Goal: Information Seeking & Learning: Learn about a topic

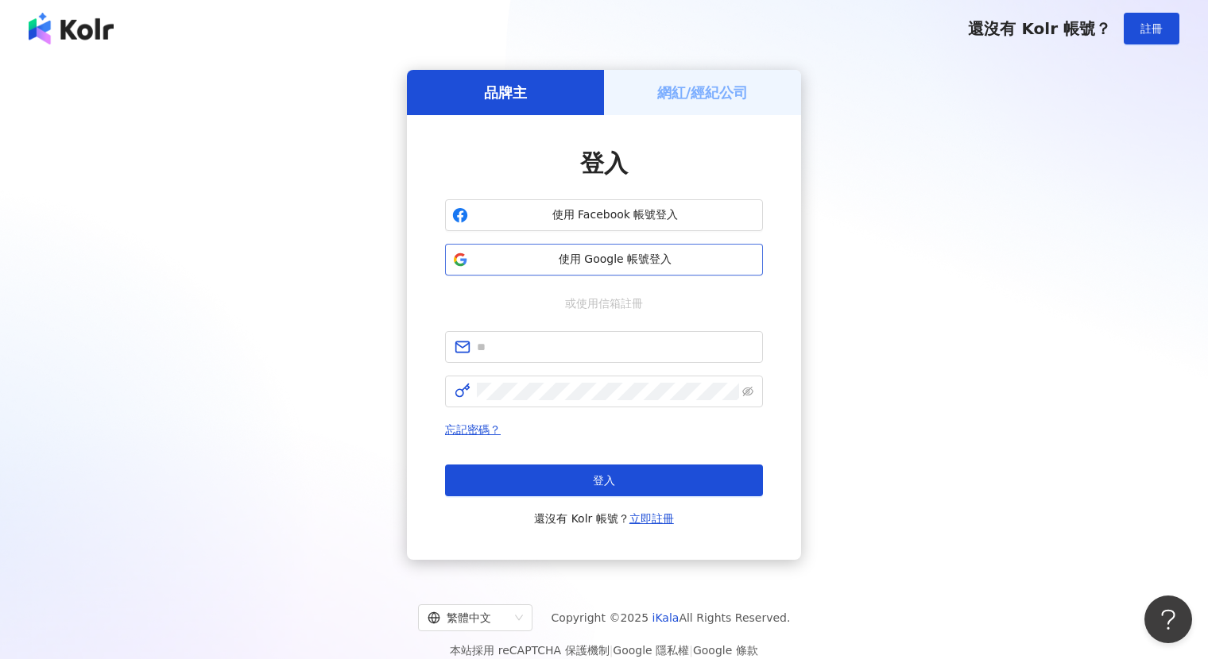
click at [607, 261] on span "使用 Google 帳號登入" at bounding box center [614, 260] width 281 height 16
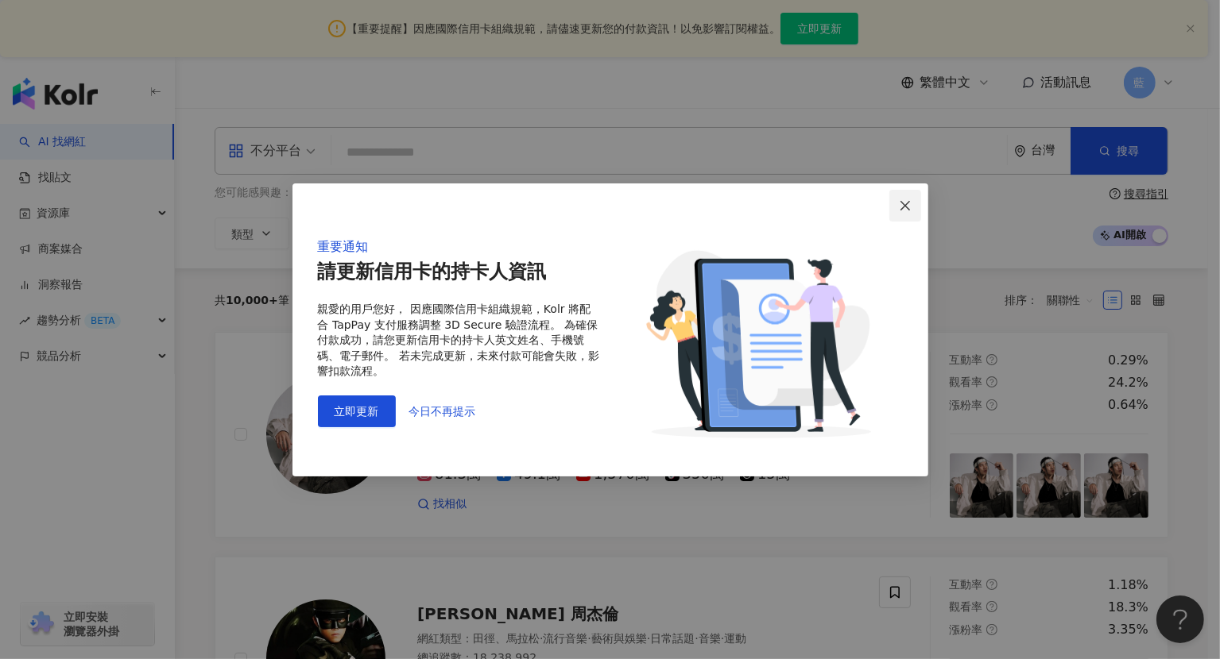
click at [908, 201] on icon "close" at bounding box center [905, 205] width 13 height 13
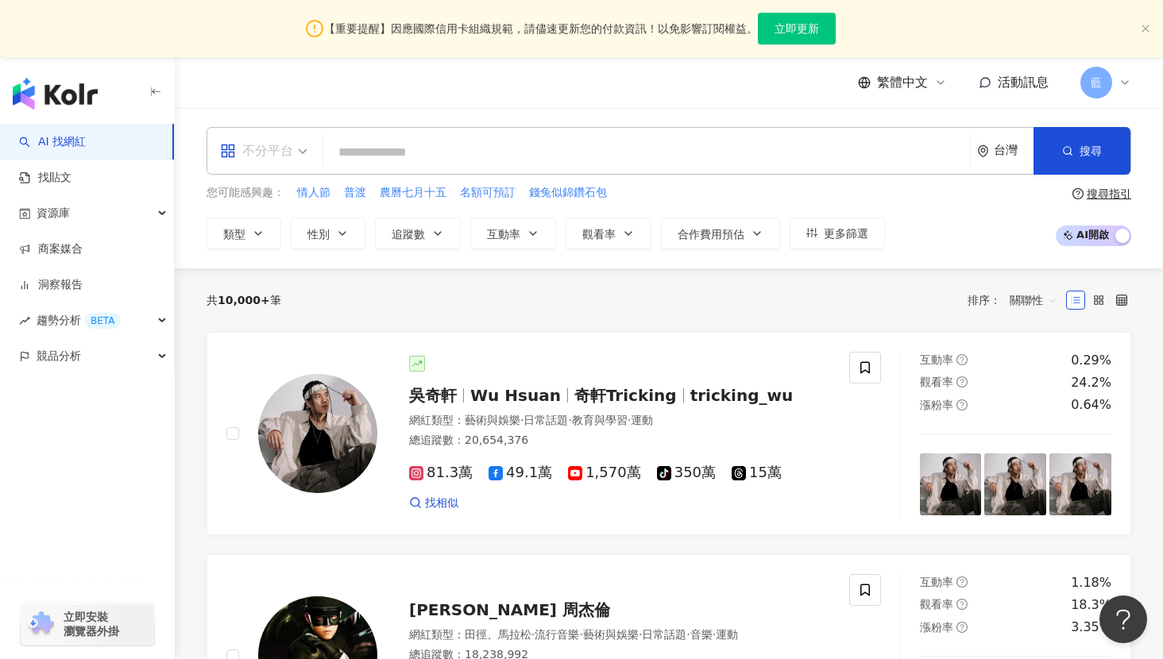
click at [281, 147] on div "不分平台" at bounding box center [256, 150] width 73 height 25
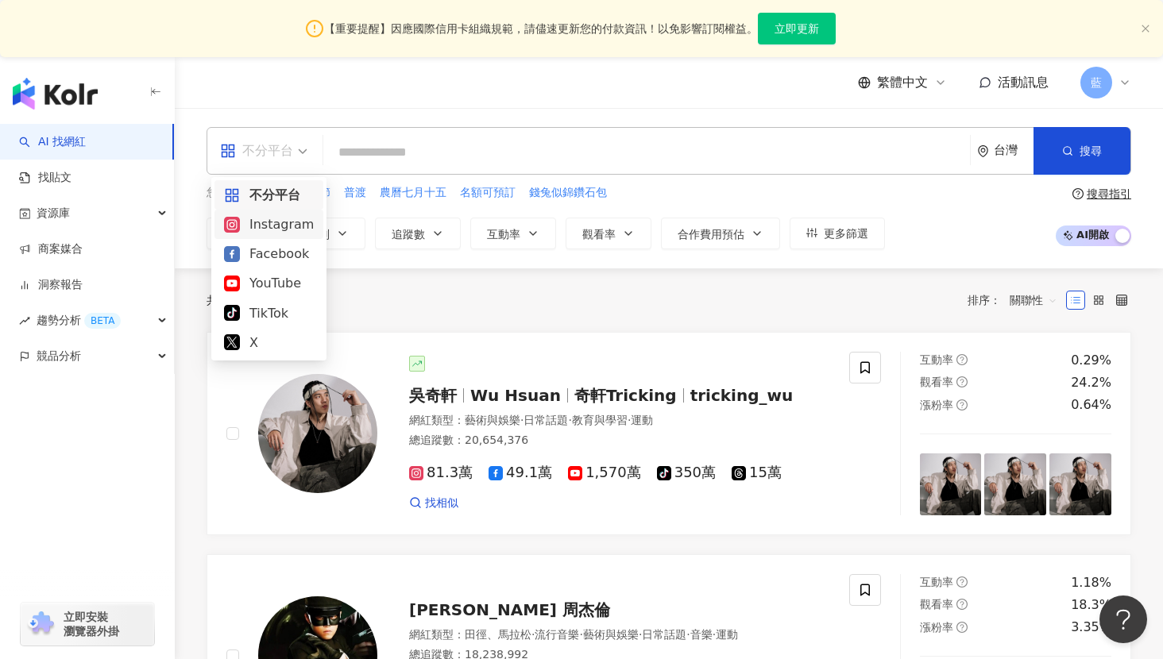
click at [282, 219] on div "Instagram" at bounding box center [269, 225] width 90 height 20
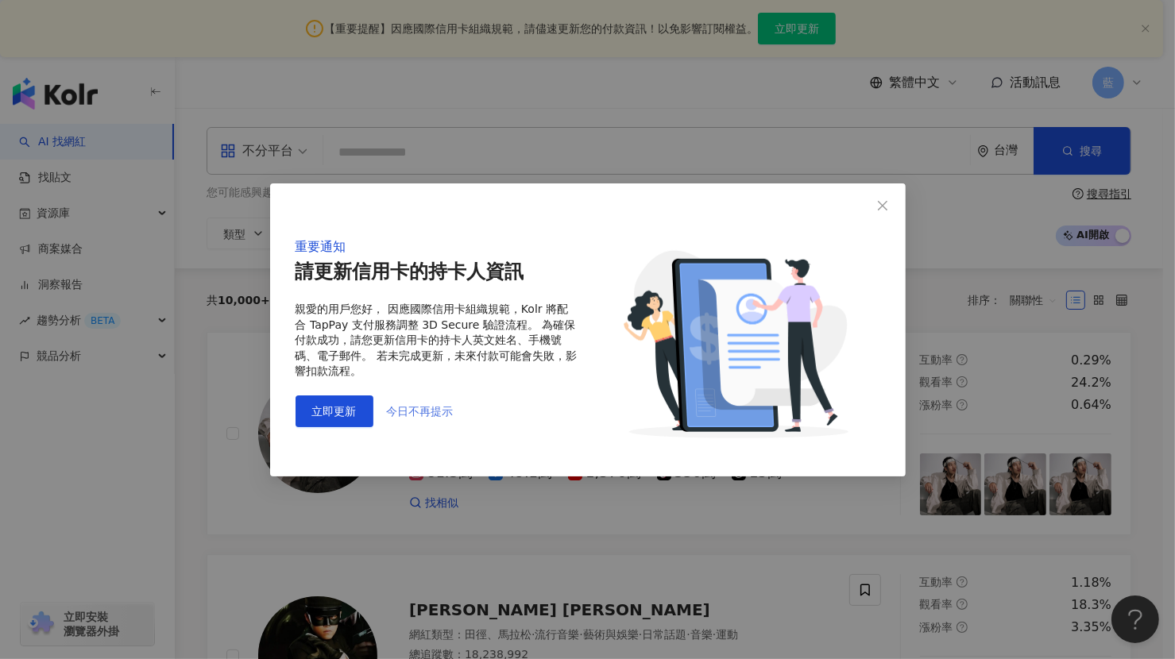
click at [408, 405] on span "今日不再提示" at bounding box center [420, 411] width 67 height 13
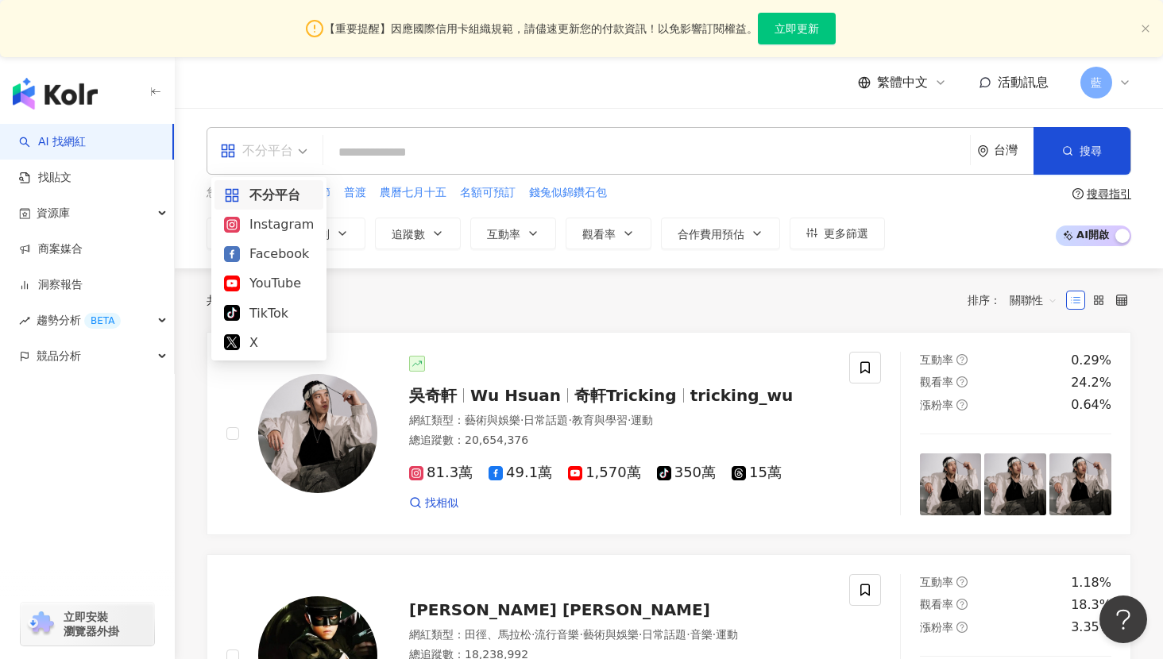
click at [308, 149] on div "不分平台" at bounding box center [263, 151] width 105 height 46
click at [280, 222] on div "Instagram" at bounding box center [269, 225] width 90 height 20
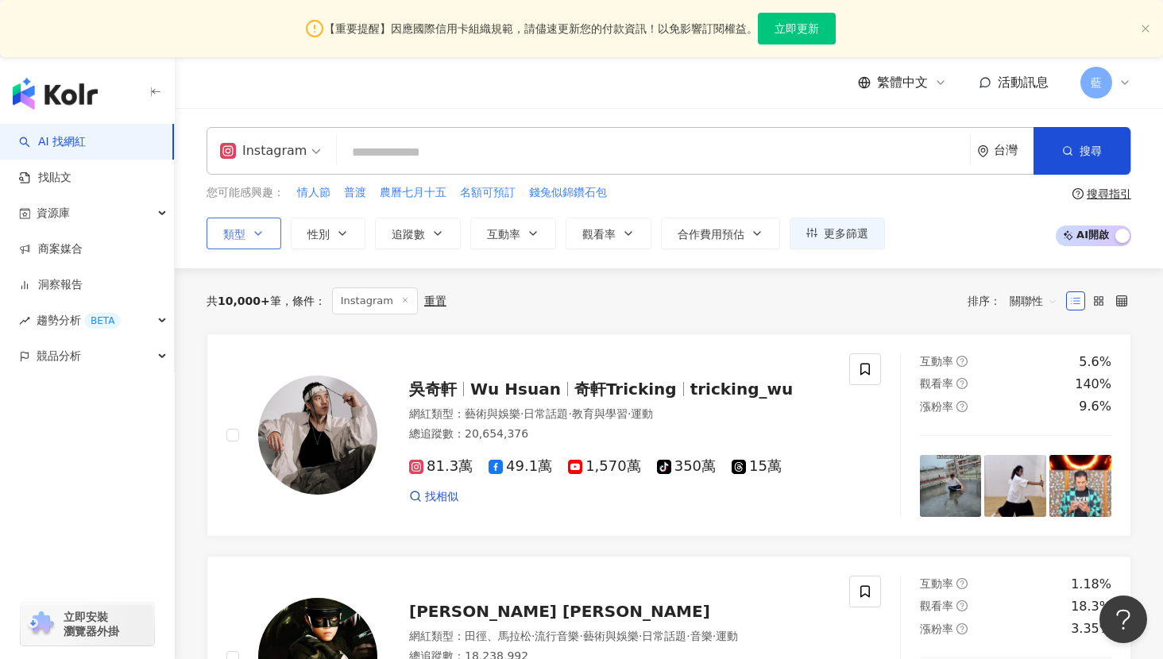
click at [262, 233] on icon "button" at bounding box center [258, 233] width 13 height 13
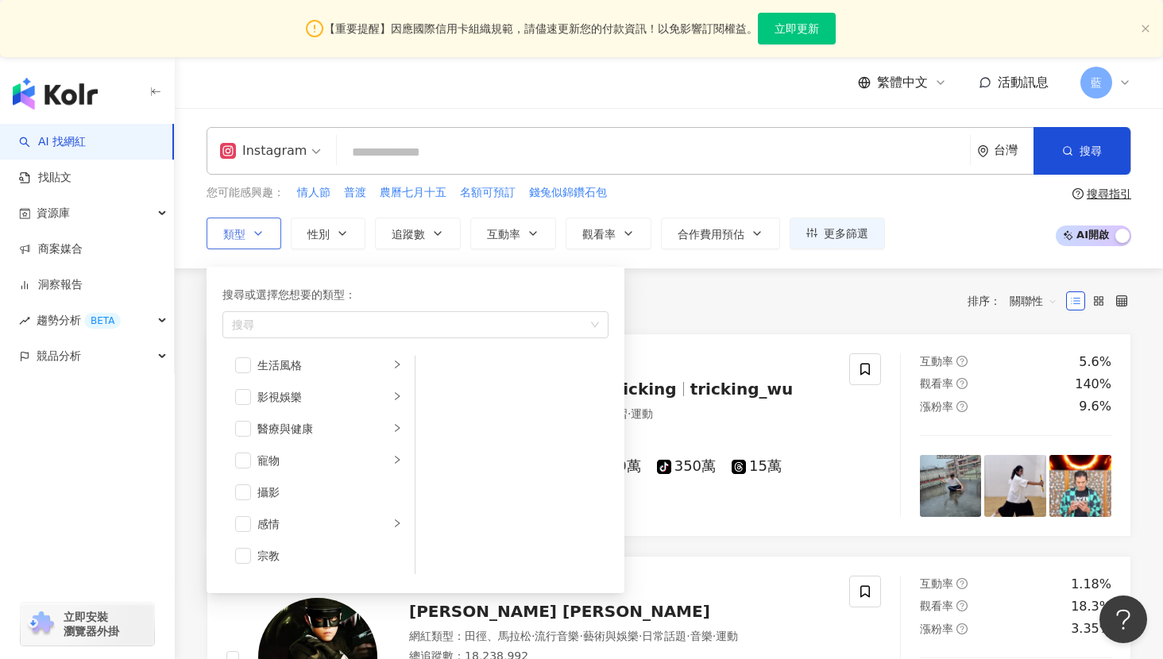
scroll to position [550, 0]
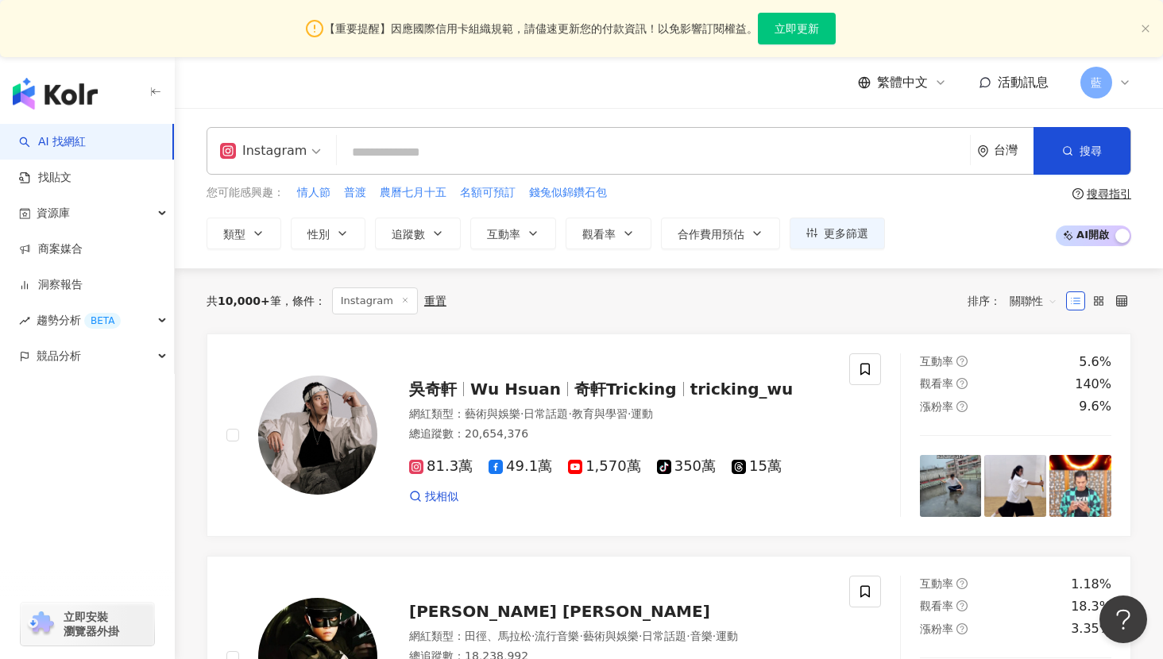
click at [941, 222] on div "您可能感興趣： 情人節 普渡 農曆七月十五 名額可預訂 錢兔似錦鑽石包 類型 搜尋或選擇您想要的類型： 搜尋 藝術與娛樂 美妝時尚 氣候和環境 日常話題 教育…" at bounding box center [669, 216] width 925 height 65
click at [1001, 151] on div "台灣" at bounding box center [1014, 151] width 40 height 14
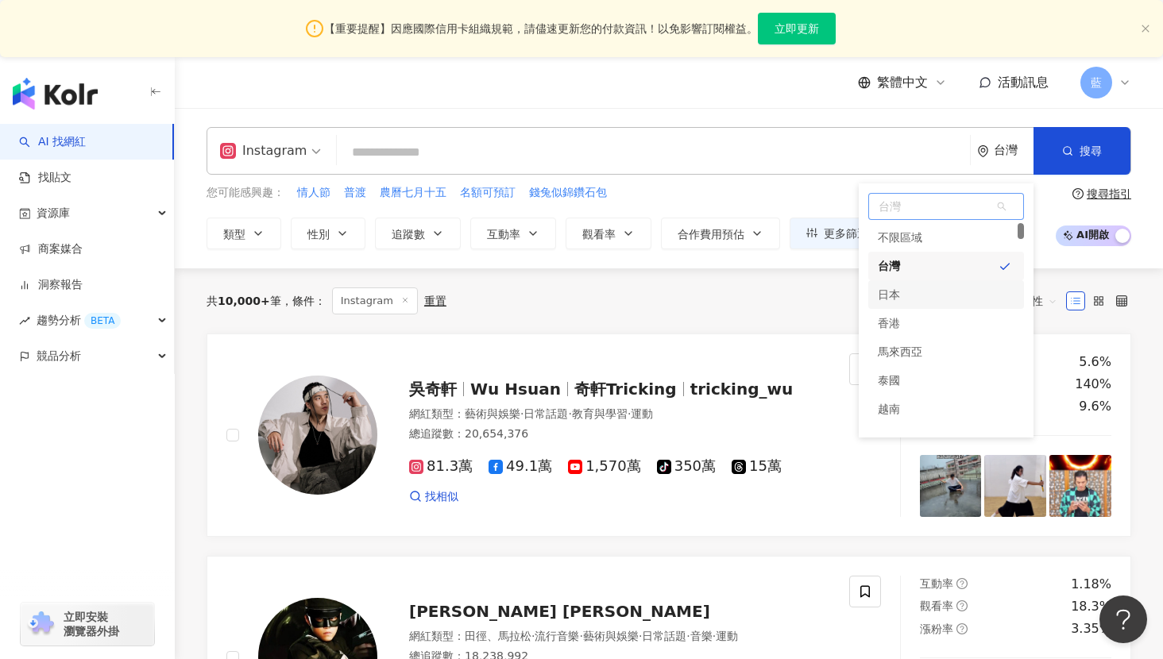
click at [909, 290] on div "日本" at bounding box center [946, 294] width 156 height 29
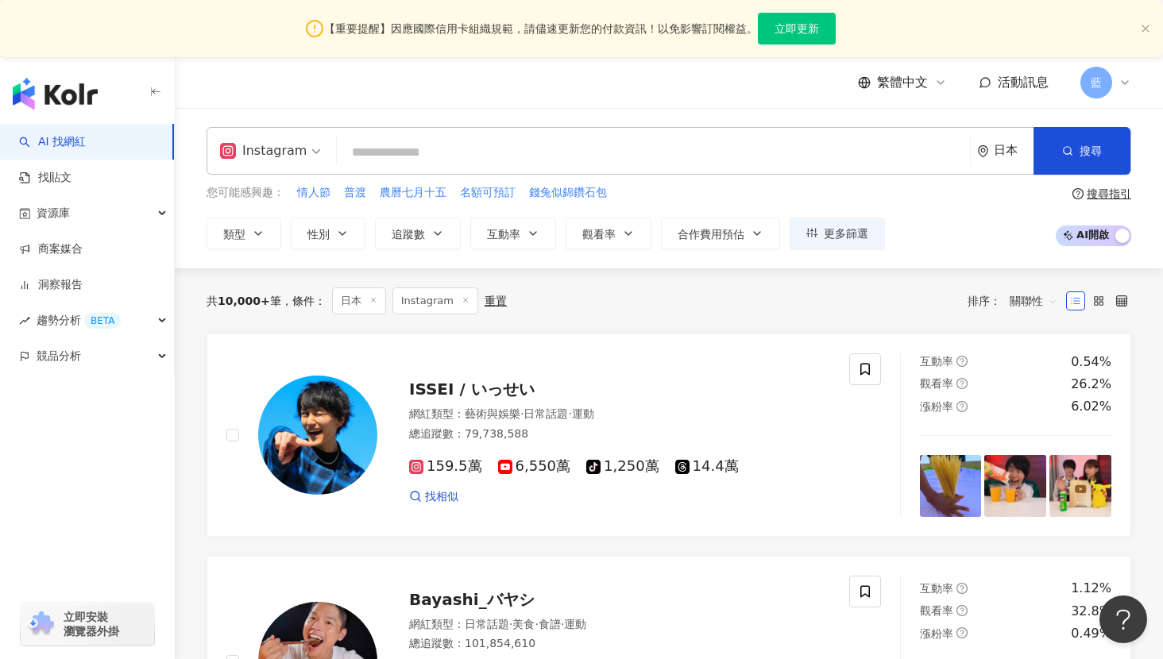
drag, startPoint x: 381, startPoint y: 156, endPoint x: 630, endPoint y: 158, distance: 248.7
click at [381, 156] on input "search" at bounding box center [653, 152] width 620 height 30
paste input "******"
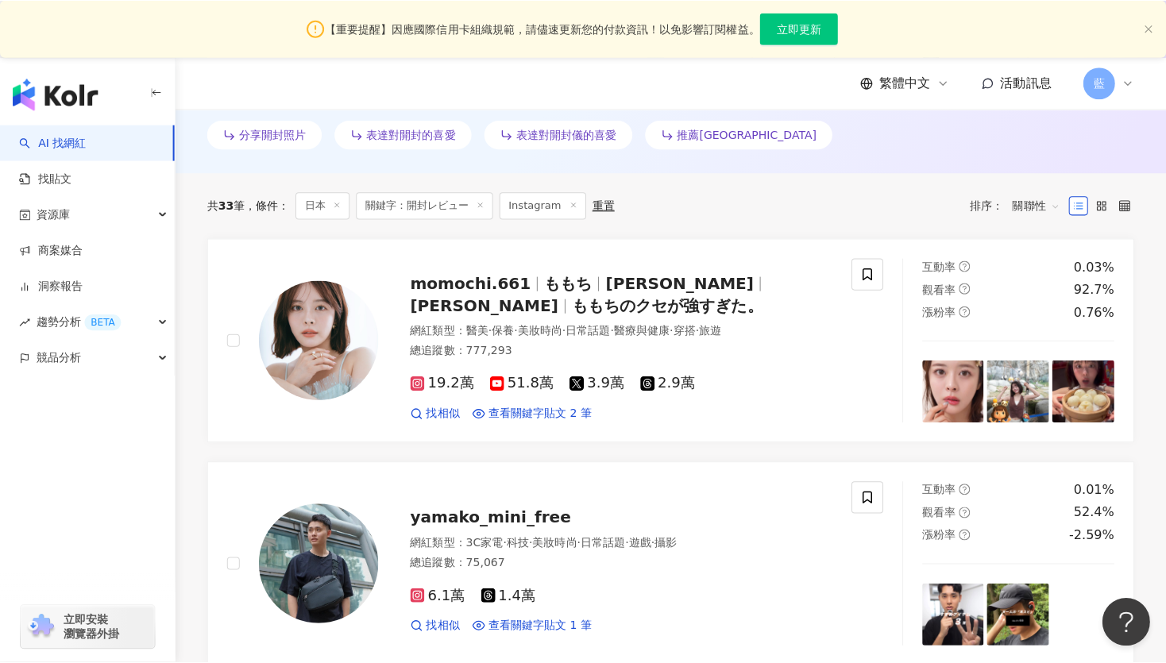
scroll to position [715, 0]
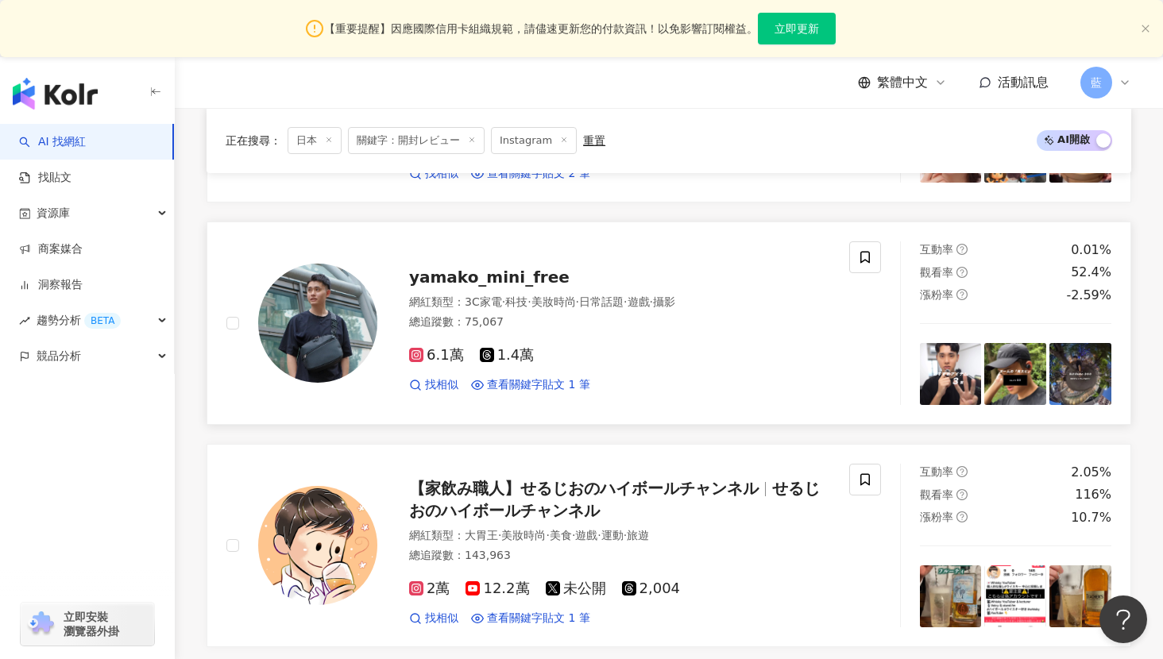
type input "******"
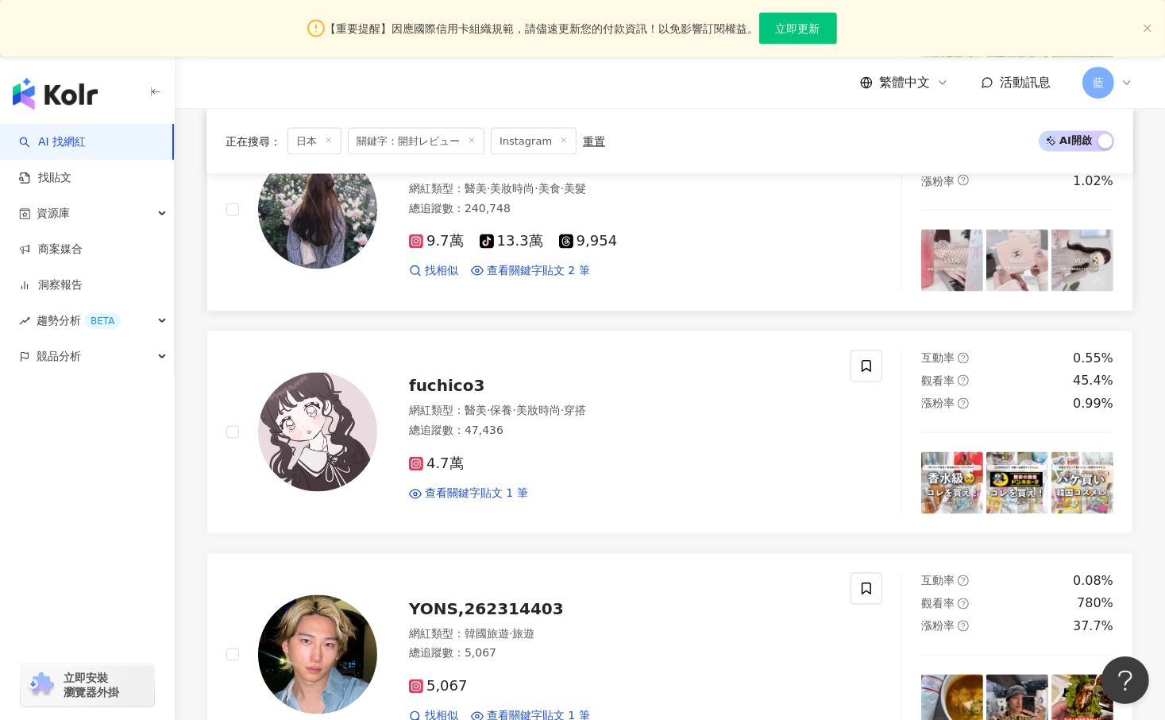
scroll to position [2781, 0]
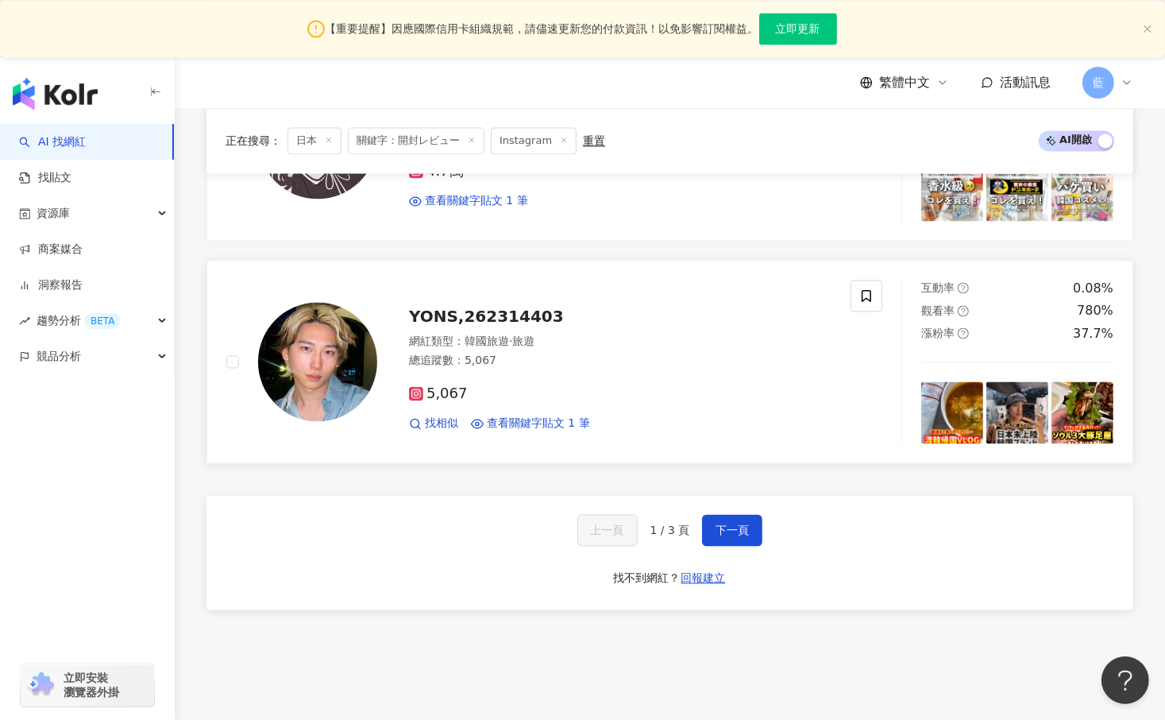
drag, startPoint x: 737, startPoint y: 520, endPoint x: 728, endPoint y: 446, distance: 74.5
click at [737, 524] on span "下一頁" at bounding box center [732, 530] width 33 height 13
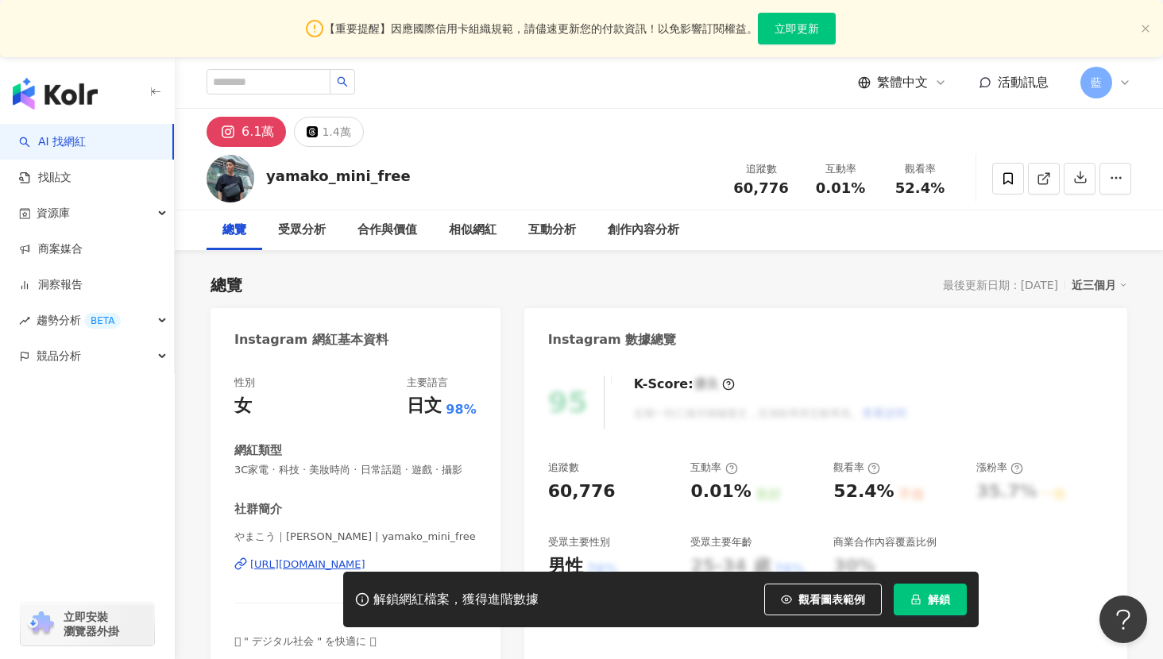
click at [10, 457] on div "button" at bounding box center [87, 426] width 175 height 105
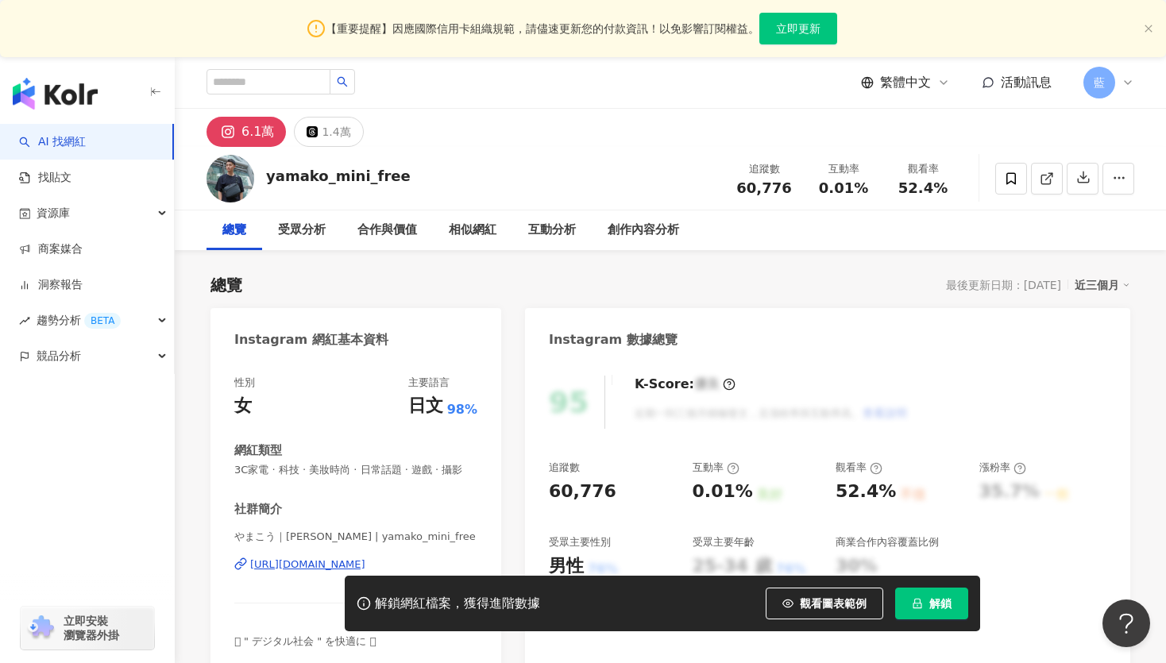
click at [286, 582] on div "解鎖網紅檔案，獲得進階數據 觀看圖表範例 解鎖" at bounding box center [583, 604] width 1166 height 56
click at [291, 579] on div "解鎖網紅檔案，獲得進階數據 觀看圖表範例 解鎖" at bounding box center [583, 604] width 1166 height 56
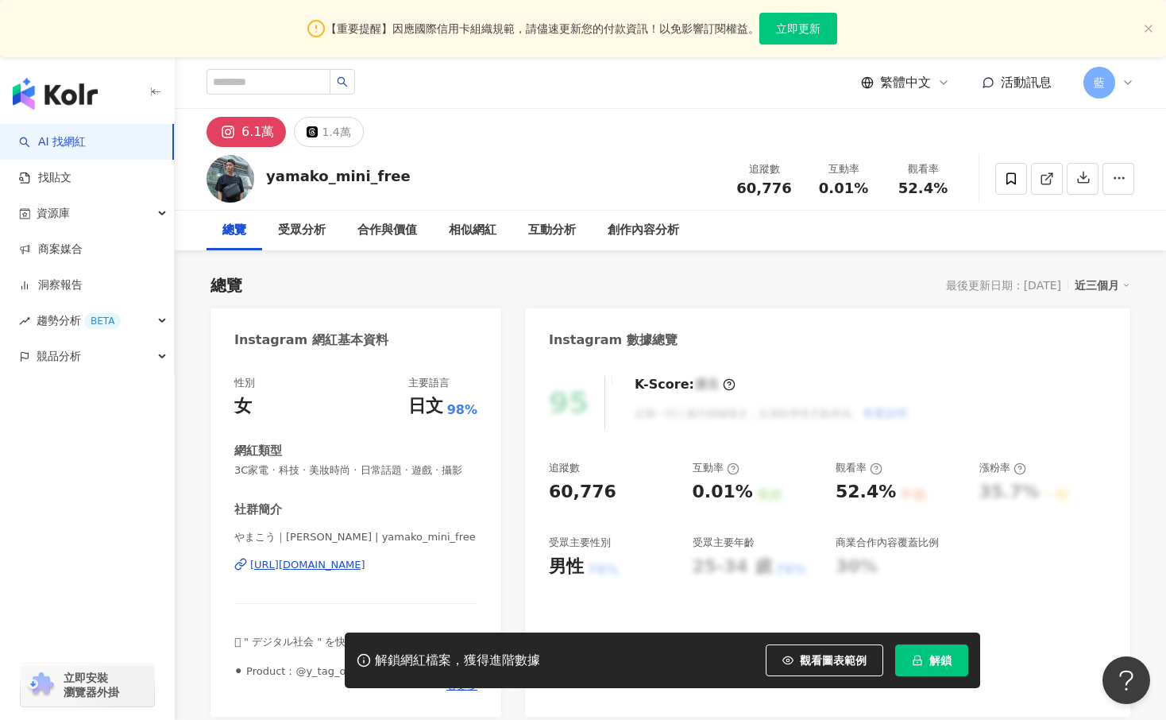
click at [322, 572] on div "https://www.instagram.com/yamako_mini_free/" at bounding box center [307, 565] width 115 height 14
drag, startPoint x: 235, startPoint y: 334, endPoint x: 501, endPoint y: 571, distance: 356.2
copy div "Instagram 網紅基本資料 性別 女 主要語言 日文 98% 網紅類型 3C家電 · 科技 · 美妝時尚 · 日常話題 · 遊戲 · 攝影 社群簡介 や…"
drag, startPoint x: 210, startPoint y: 616, endPoint x: 203, endPoint y: 55, distance: 560.9
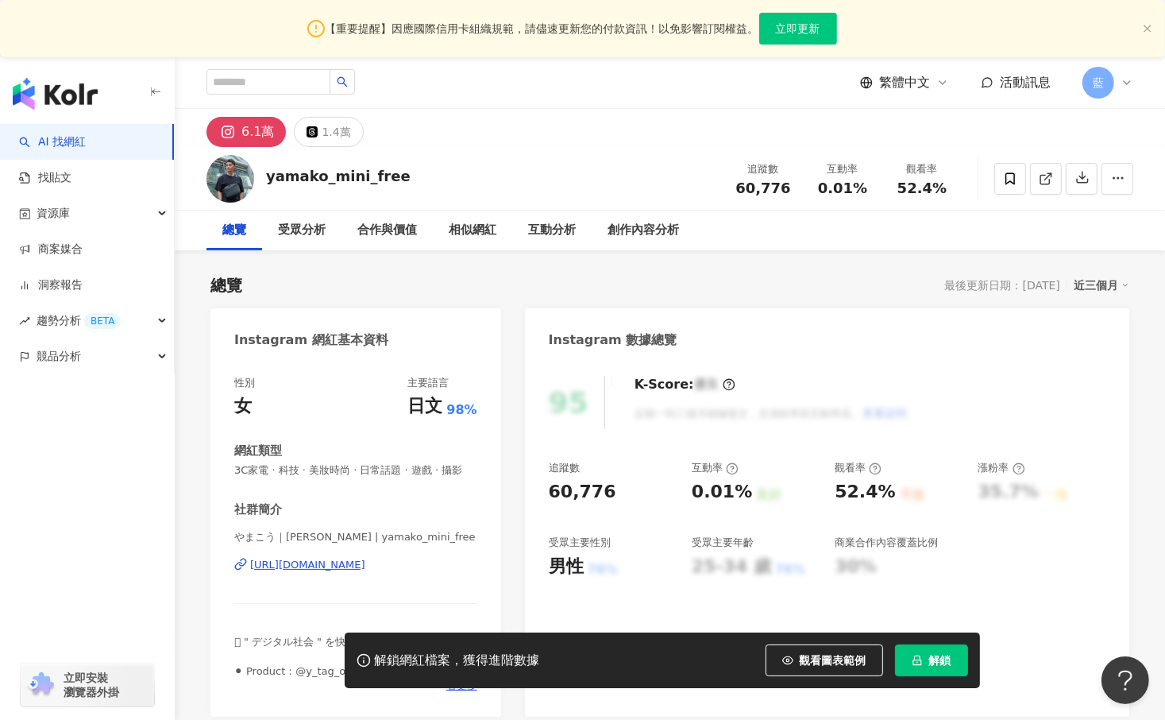
click at [211, 604] on div "性別 女 主要語言 日文 98% 網紅類型 3C家電 · 科技 · 美妝時尚 · 日常話題 · 遊戲 · 攝影 社群簡介 やまこう｜Kouki Yamamot…" at bounding box center [356, 538] width 291 height 357
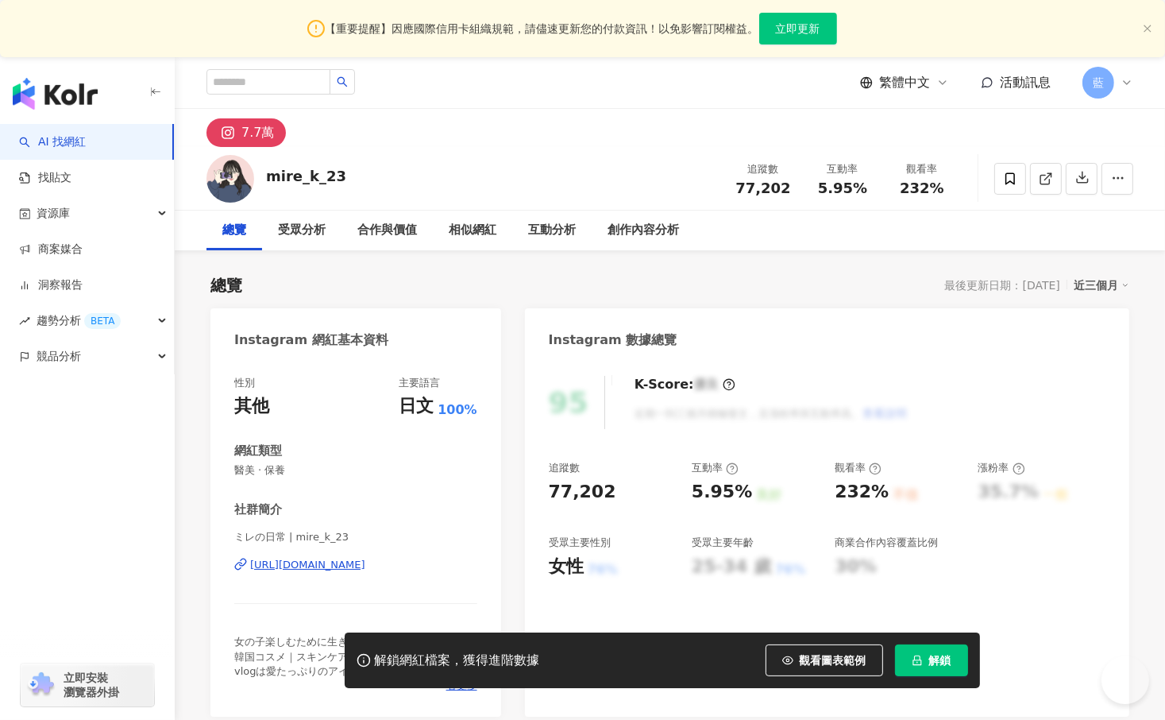
click at [360, 566] on div "https://www.instagram.com/mire_k_23/" at bounding box center [307, 565] width 115 height 14
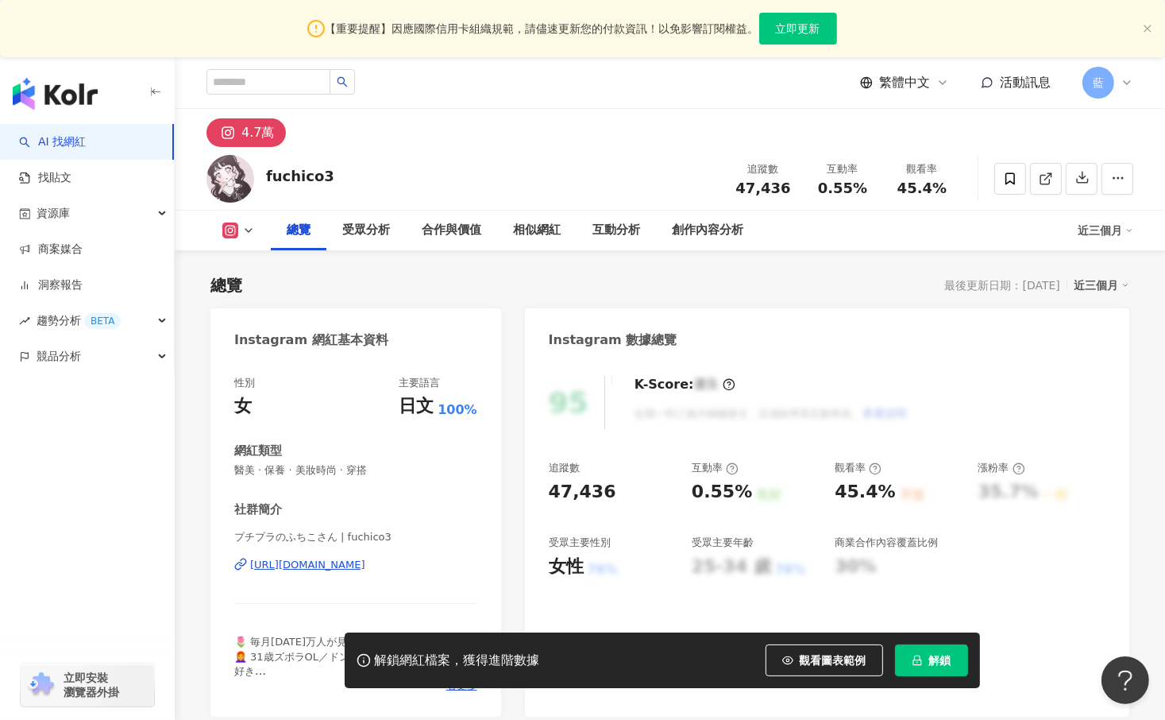
click at [298, 562] on div "https://www.instagram.com/fuchico3/" at bounding box center [307, 565] width 115 height 14
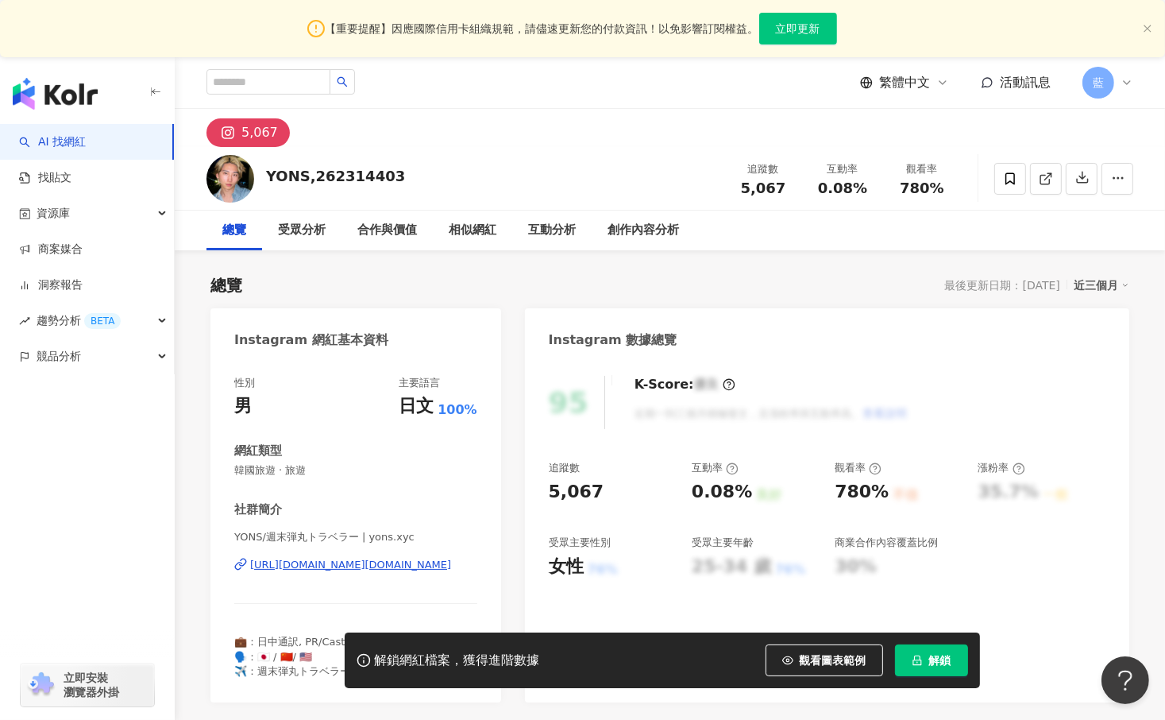
drag, startPoint x: 381, startPoint y: 459, endPoint x: 346, endPoint y: 560, distance: 107.0
click at [346, 560] on div "[URL][DOMAIN_NAME][DOMAIN_NAME]" at bounding box center [350, 565] width 201 height 14
